Goal: Task Accomplishment & Management: Complete application form

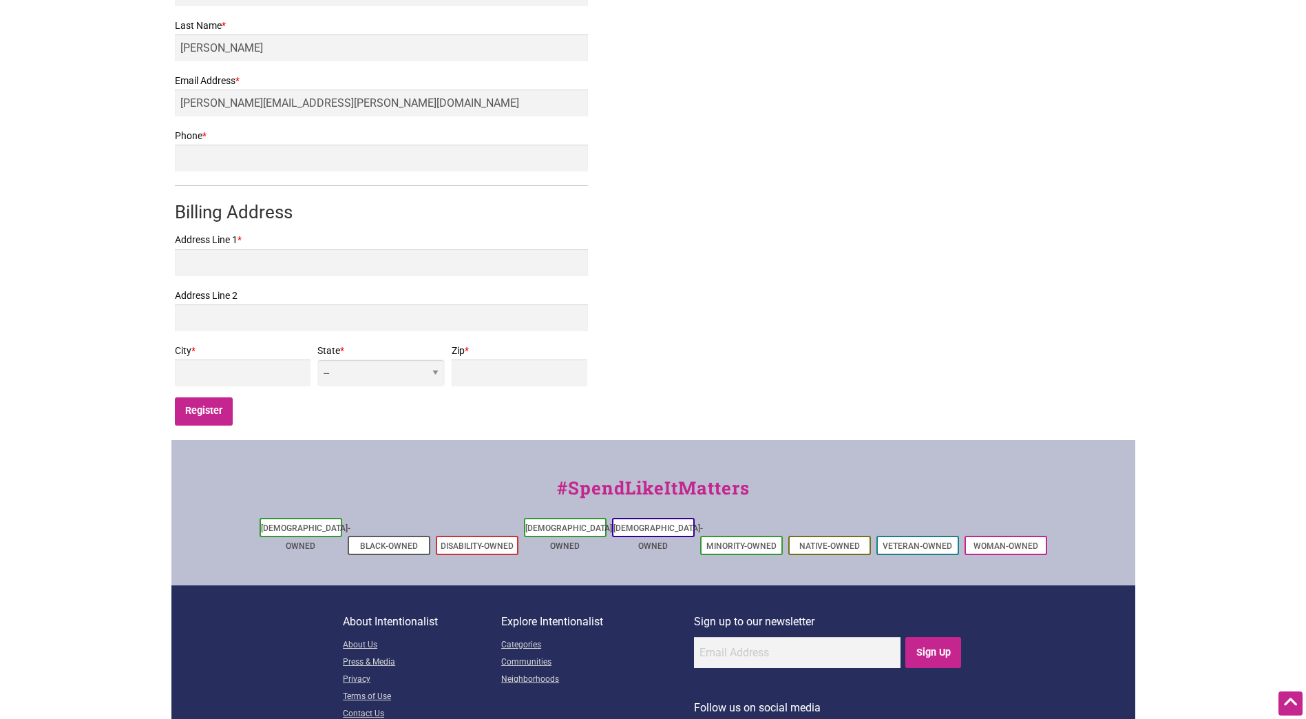
scroll to position [69, 0]
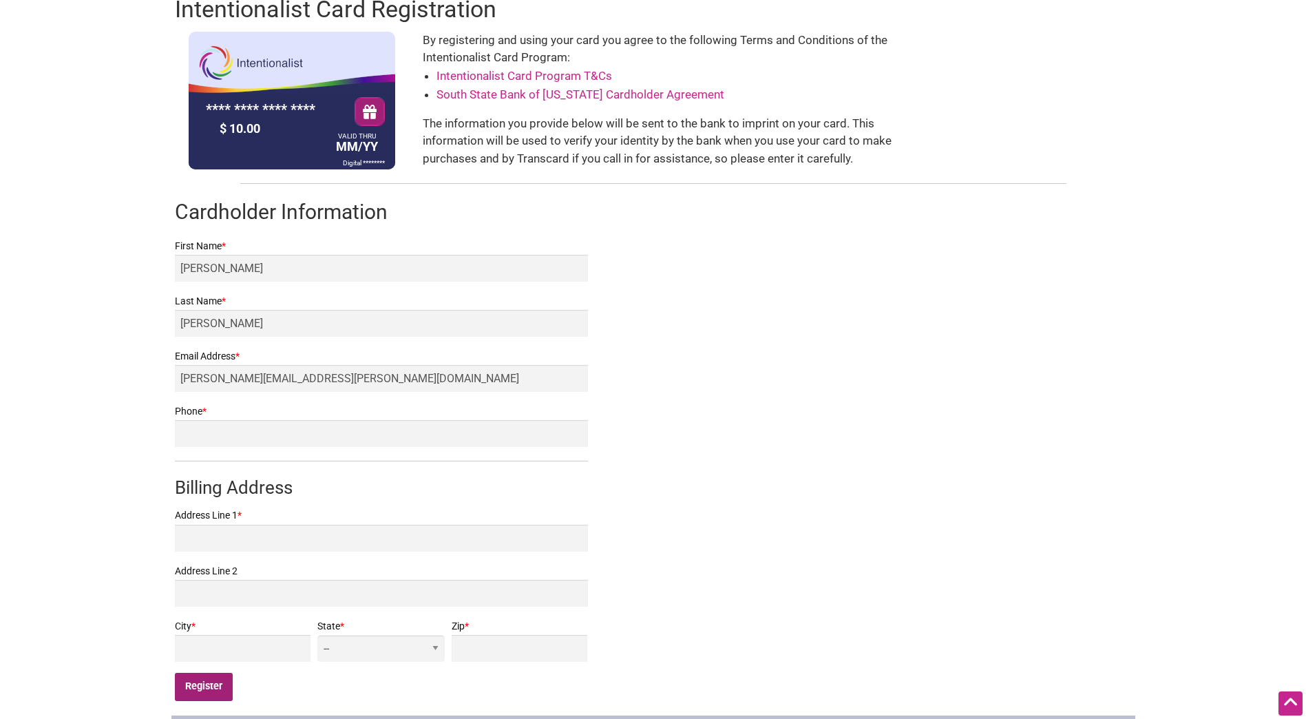
click at [211, 691] on input "Register" at bounding box center [204, 687] width 59 height 28
click at [299, 428] on input "Phone *" at bounding box center [381, 433] width 413 height 27
type input "2069148362"
type input "[STREET_ADDRESS]"
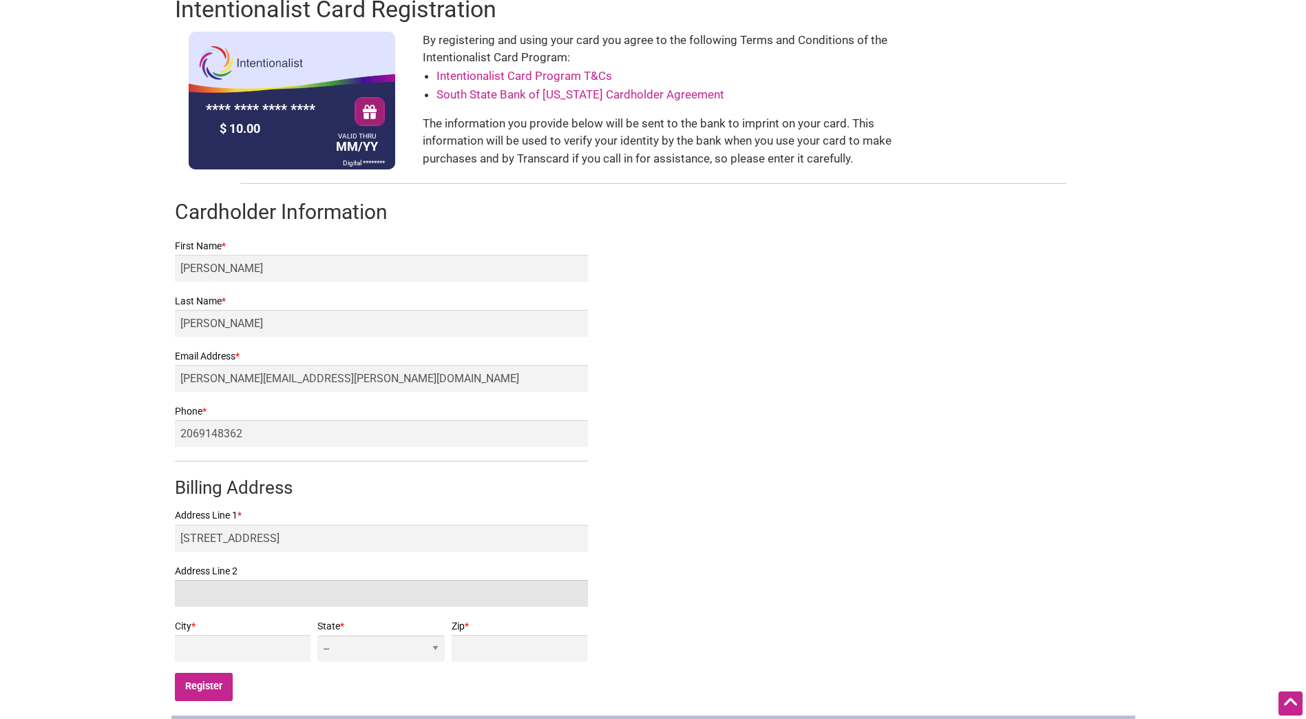
type input "Unit 3E"
type input "[GEOGRAPHIC_DATA]"
select select "WA"
type input "98110"
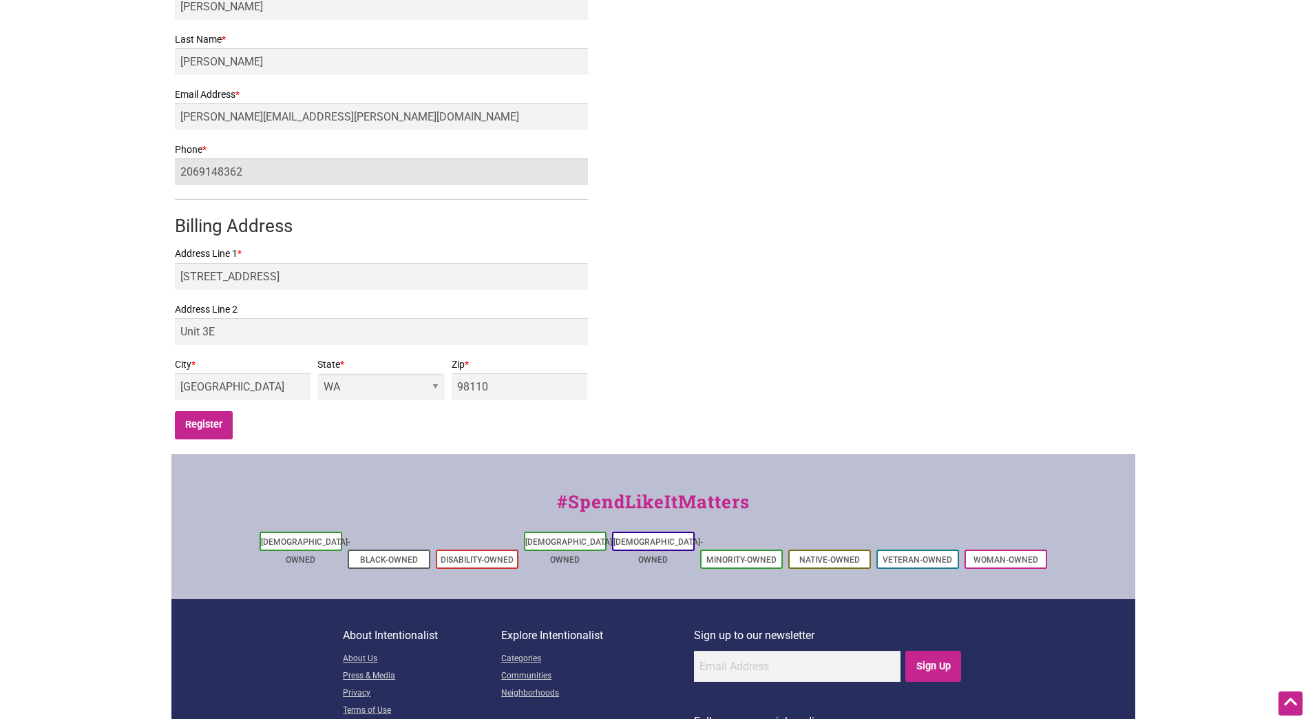
scroll to position [344, 0]
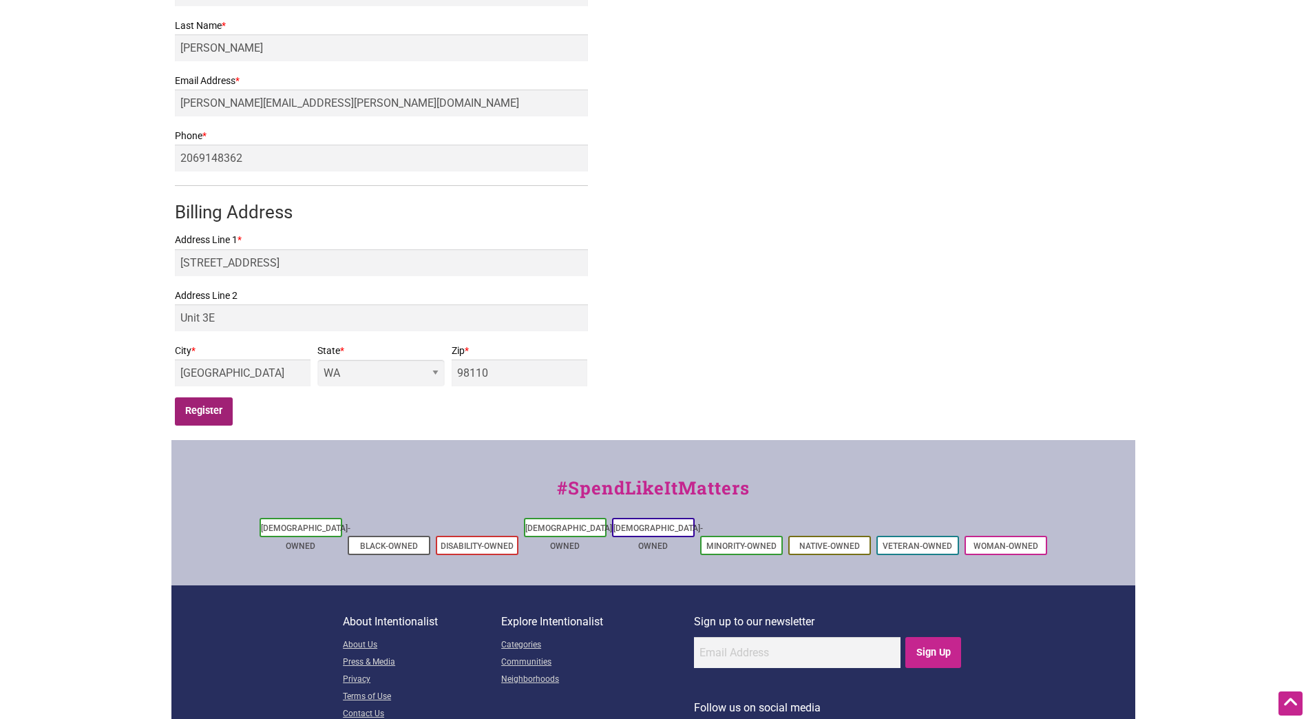
click at [209, 415] on input "Register" at bounding box center [204, 411] width 59 height 28
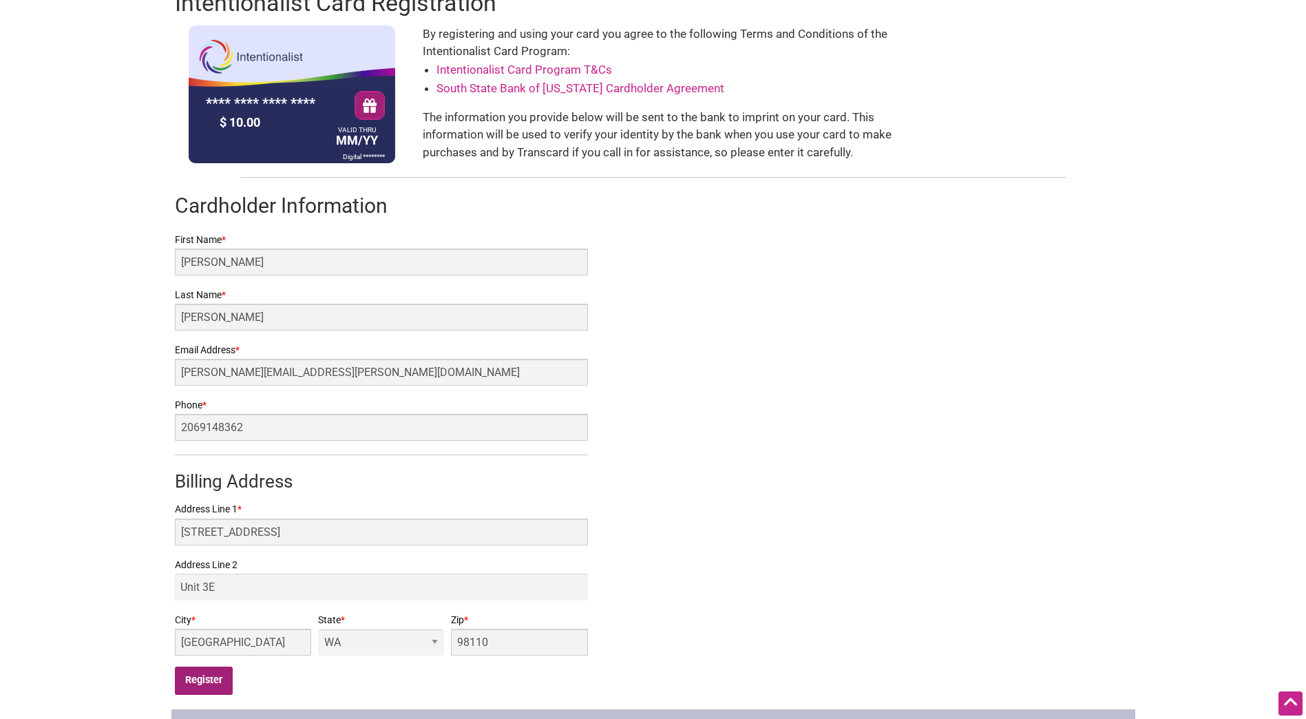
scroll to position [69, 0]
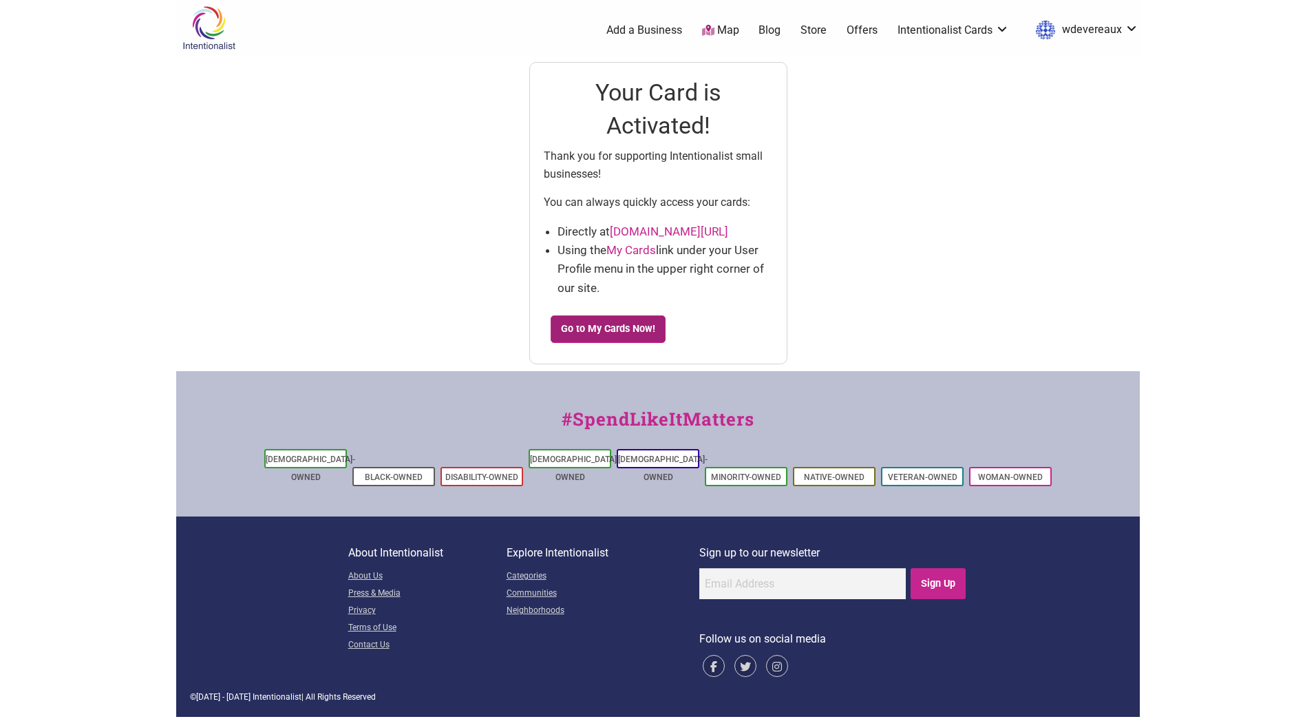
click at [618, 331] on link "Go to My Cards Now!" at bounding box center [609, 329] width 116 height 28
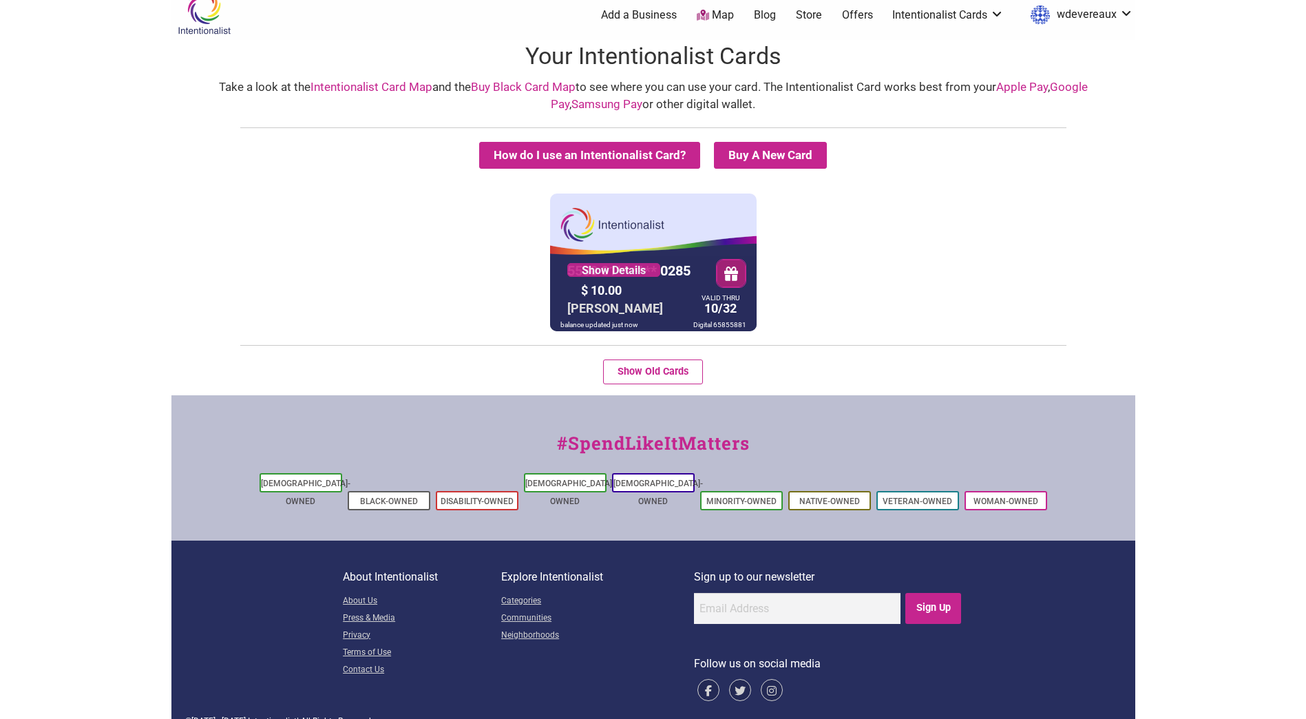
scroll to position [19, 0]
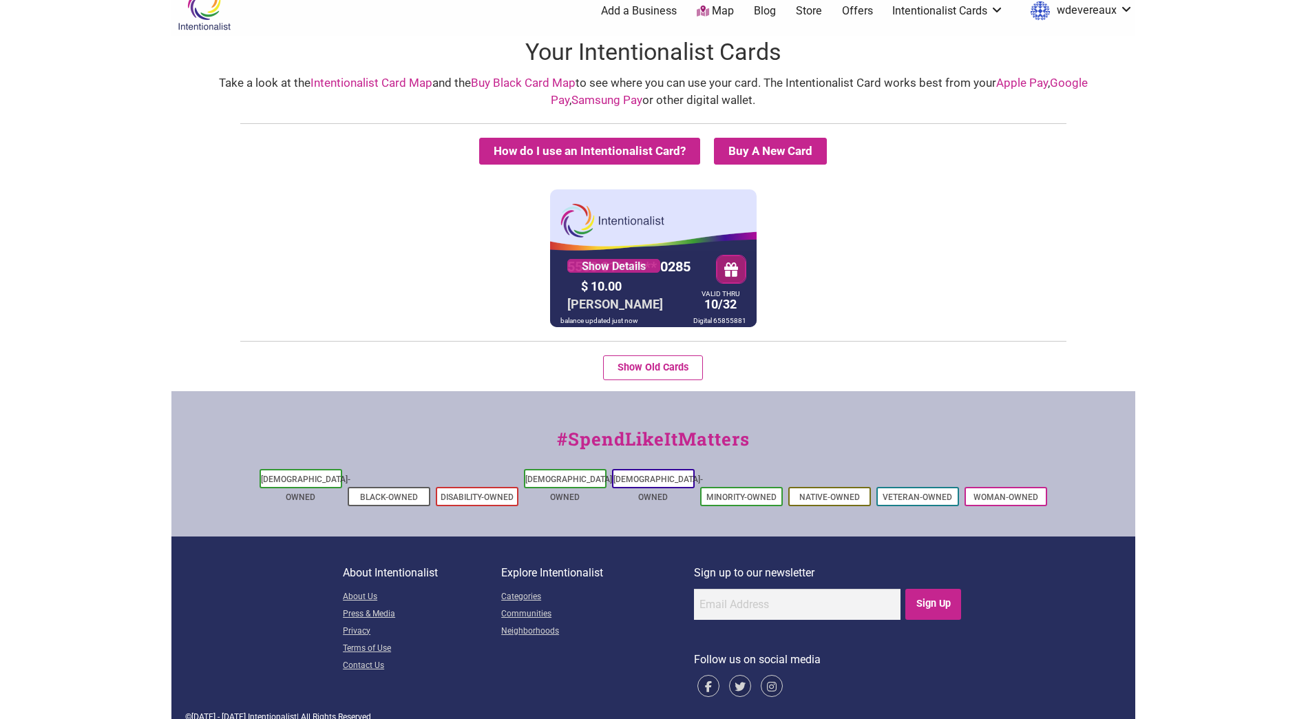
click at [632, 224] on div "5530 01** **** 0285 Show Details $ 10.00 [PERSON_NAME] VALID THRU 10/32 balance…" at bounding box center [653, 258] width 207 height 138
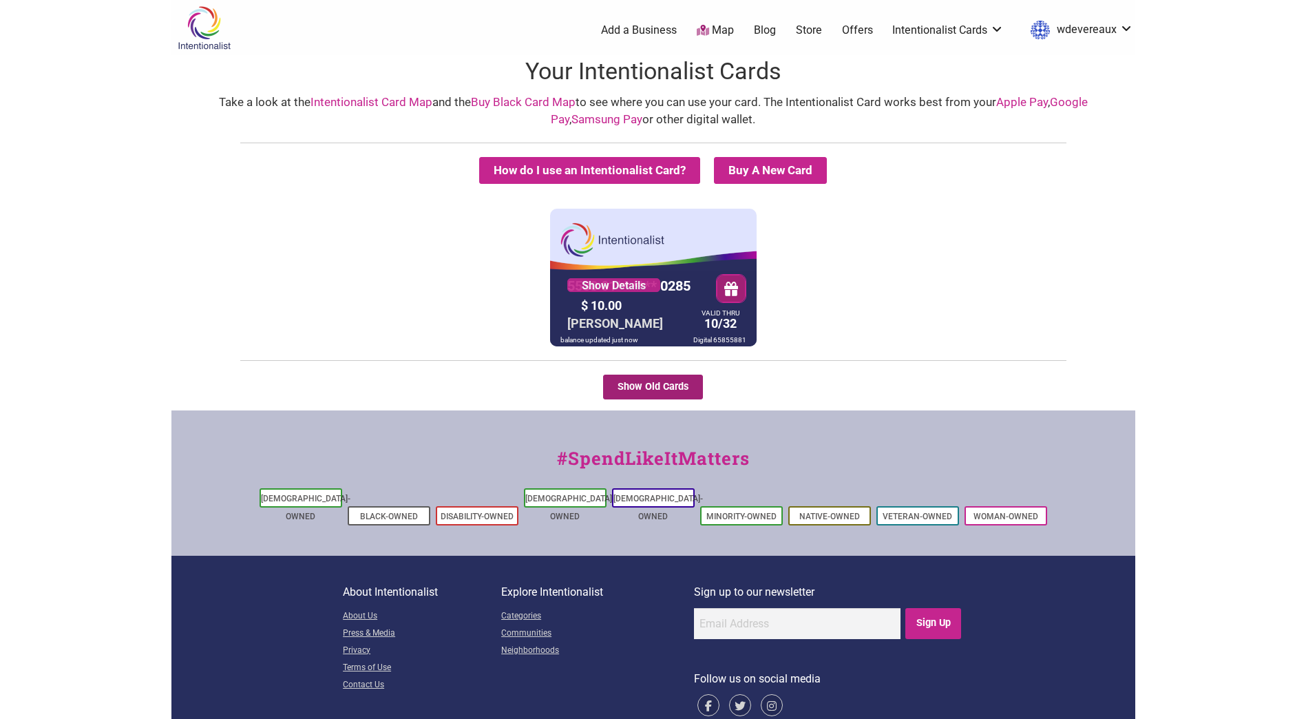
click at [660, 381] on button "Show Old Cards" at bounding box center [653, 387] width 100 height 25
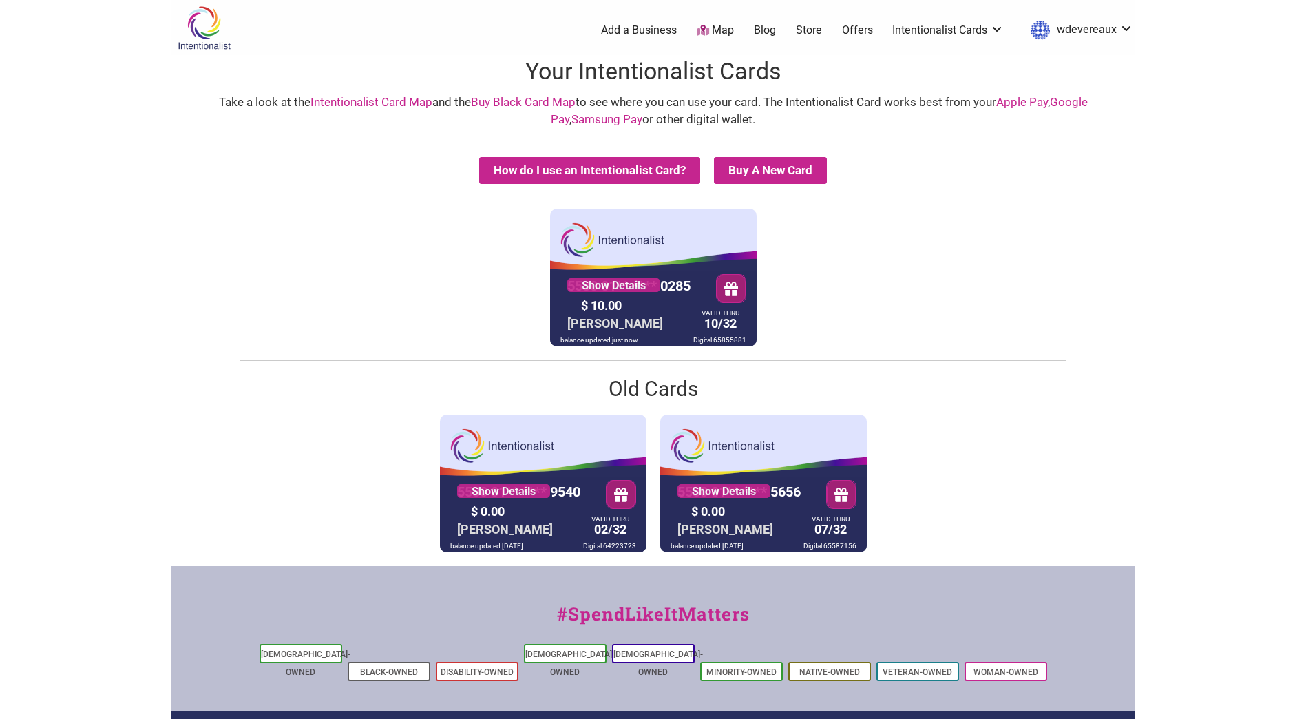
click at [666, 307] on div "$ 10.00" at bounding box center [636, 305] width 117 height 21
click at [695, 238] on div "5530 01** **** 0285 Show Details $ 10.00 WILLIAM DEVEREAUX VALID THRU 10/32 bal…" at bounding box center [653, 278] width 207 height 138
drag, startPoint x: 697, startPoint y: 237, endPoint x: 482, endPoint y: 238, distance: 215.5
click at [482, 239] on div "5530 01** **** 0285 Show Details $ 10.00 WILLIAM DEVEREAUX VALID THRU 10/32 bal…" at bounding box center [653, 278] width 957 height 138
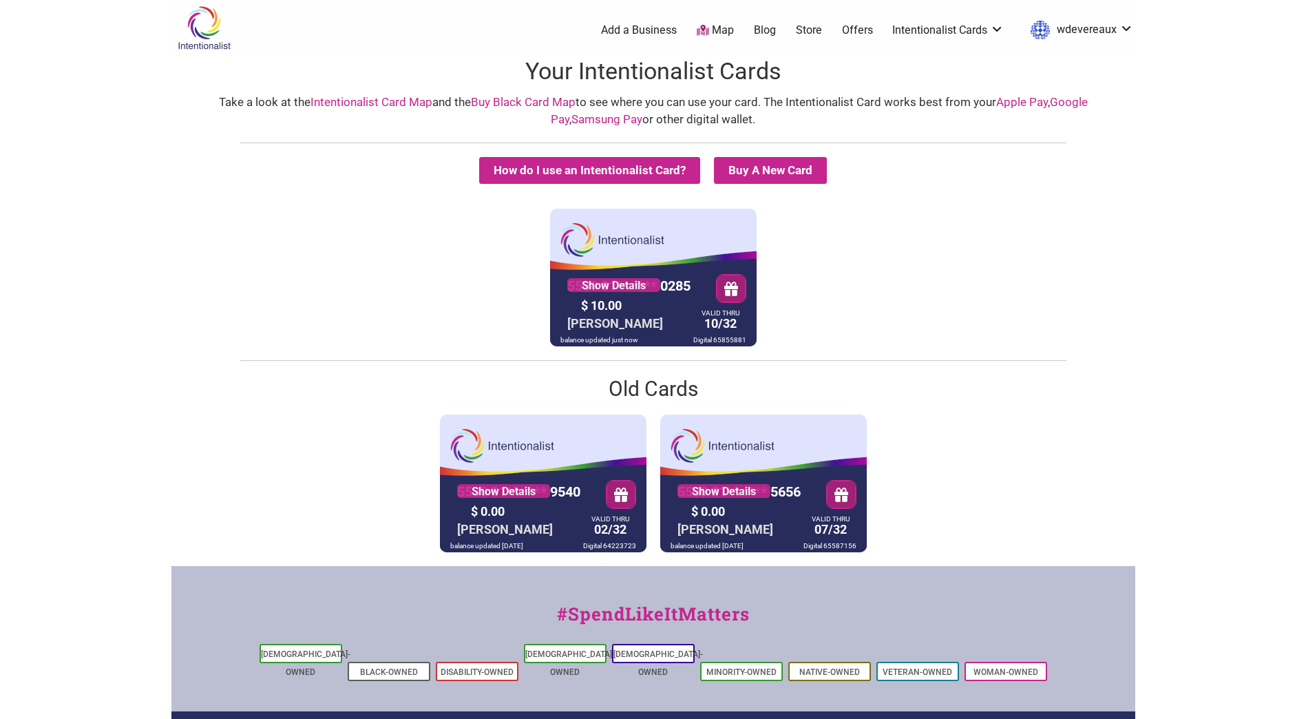
click at [481, 237] on div "5530 01** **** 0285 Show Details $ 10.00 WILLIAM DEVEREAUX VALID THRU 10/32 bal…" at bounding box center [653, 278] width 957 height 138
click at [633, 287] on link "Show Details" at bounding box center [613, 285] width 93 height 14
